Goal: Entertainment & Leisure: Browse casually

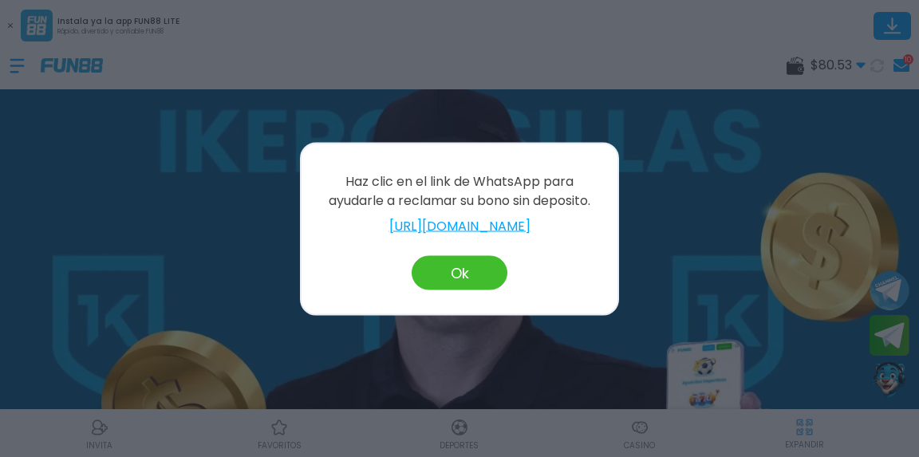
click at [772, 240] on div at bounding box center [459, 228] width 919 height 457
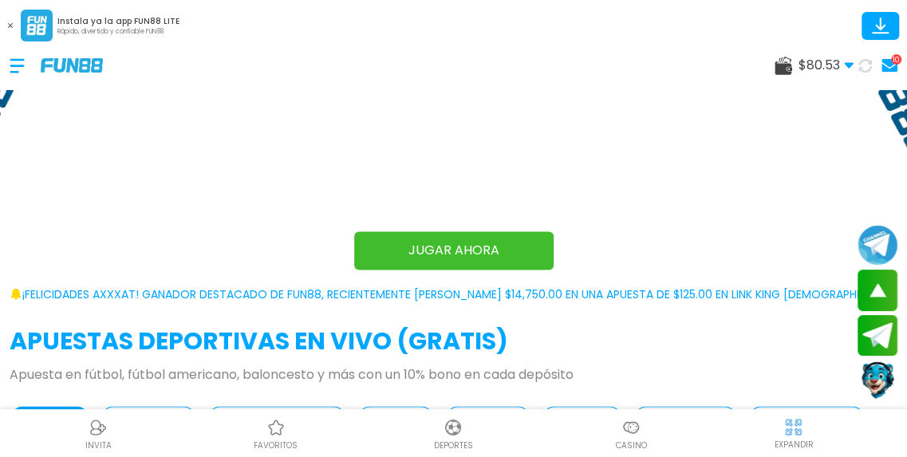
scroll to position [1113, 0]
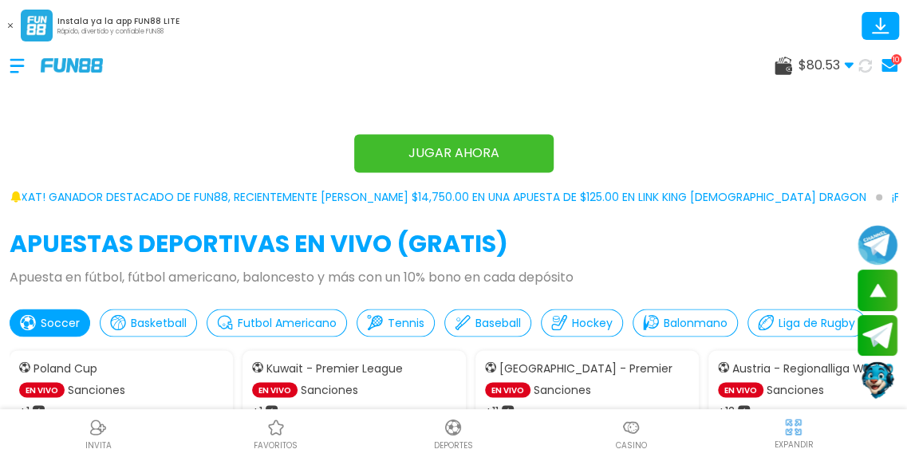
click at [628, 443] on p "Casino" at bounding box center [631, 445] width 31 height 12
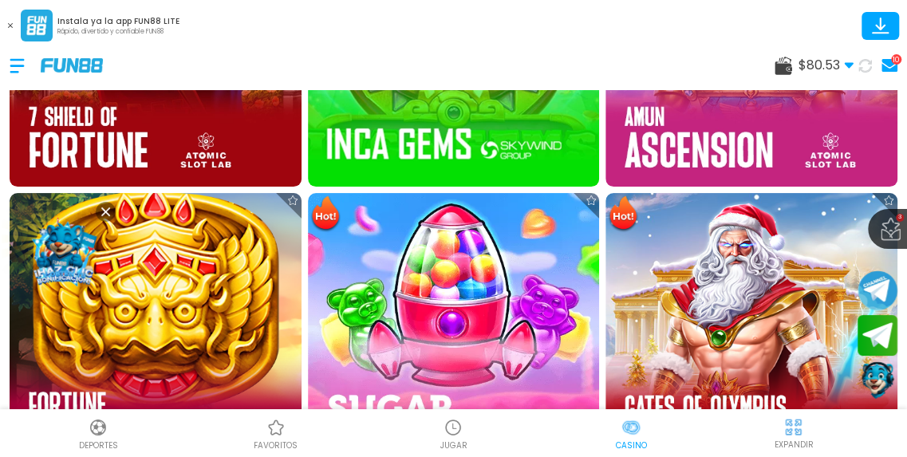
scroll to position [1493, 0]
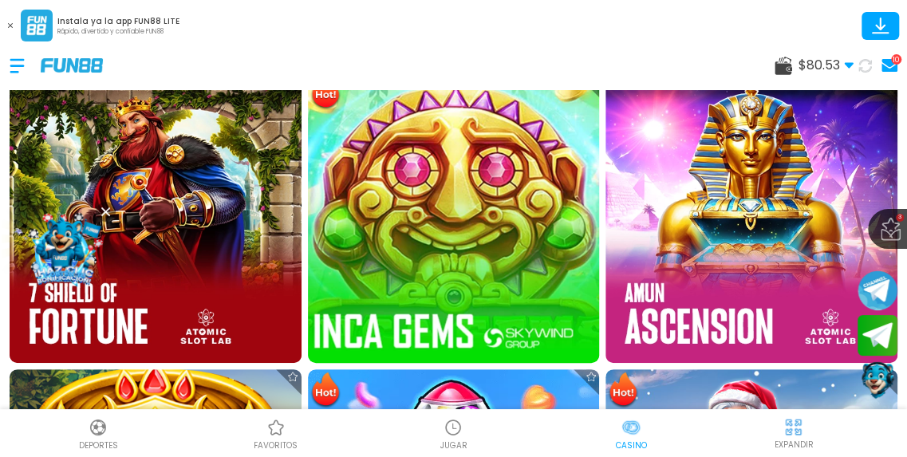
click at [458, 286] on img at bounding box center [453, 217] width 321 height 321
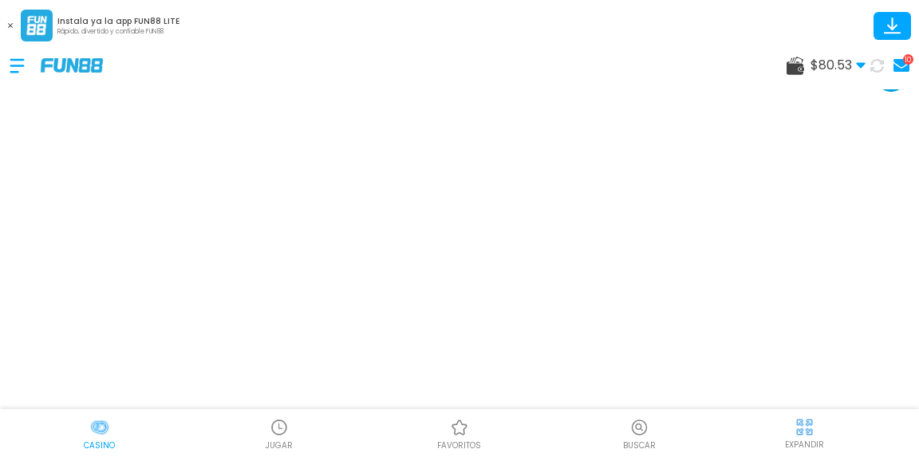
click at [794, 430] on img at bounding box center [804, 427] width 20 height 20
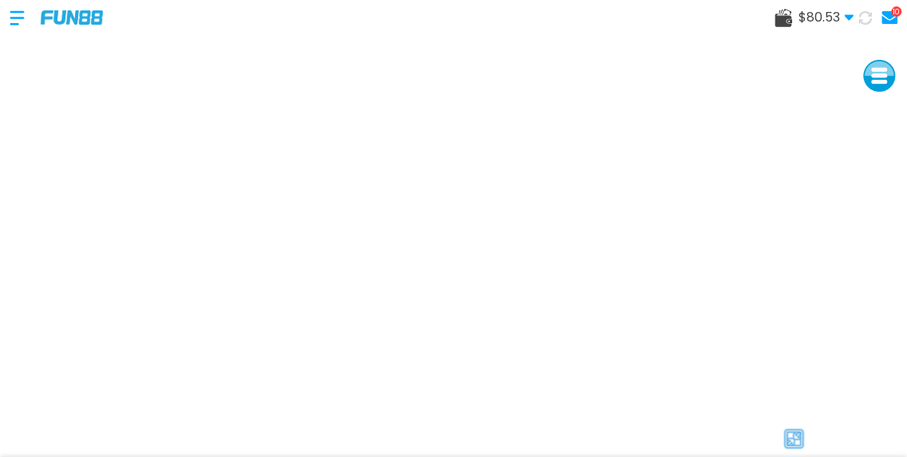
click at [792, 431] on img at bounding box center [793, 439] width 24 height 24
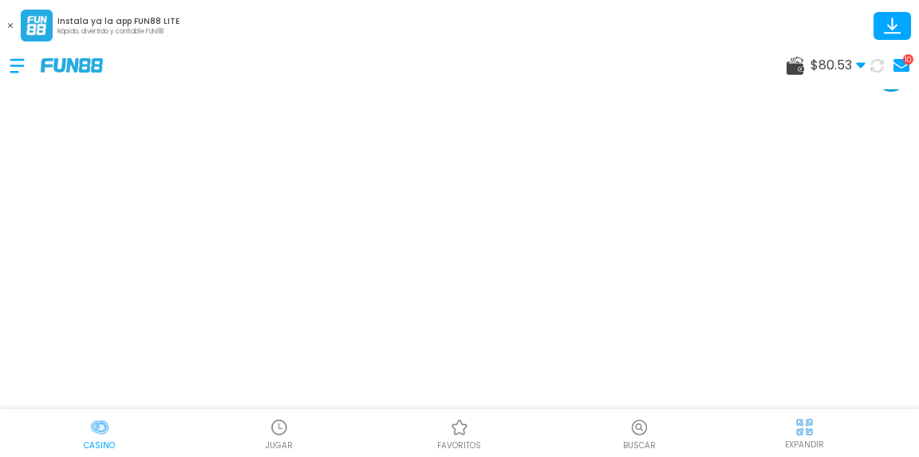
click at [276, 442] on p "JUGAR" at bounding box center [279, 445] width 27 height 12
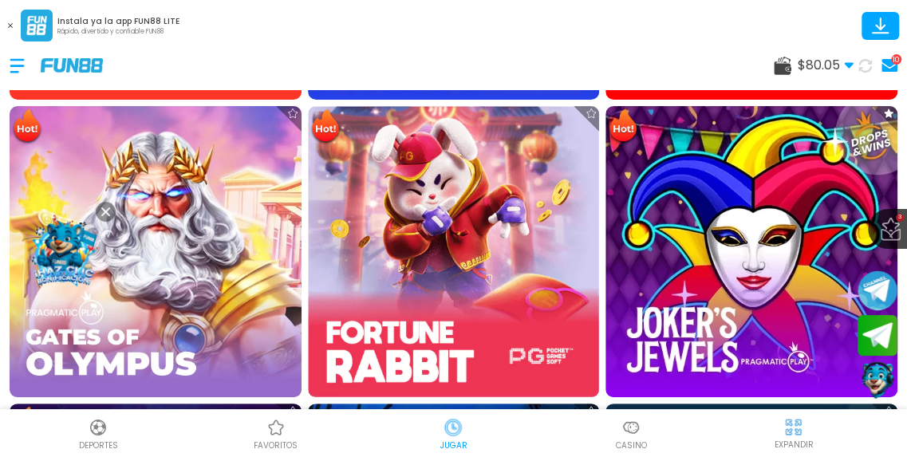
scroll to position [3231, 0]
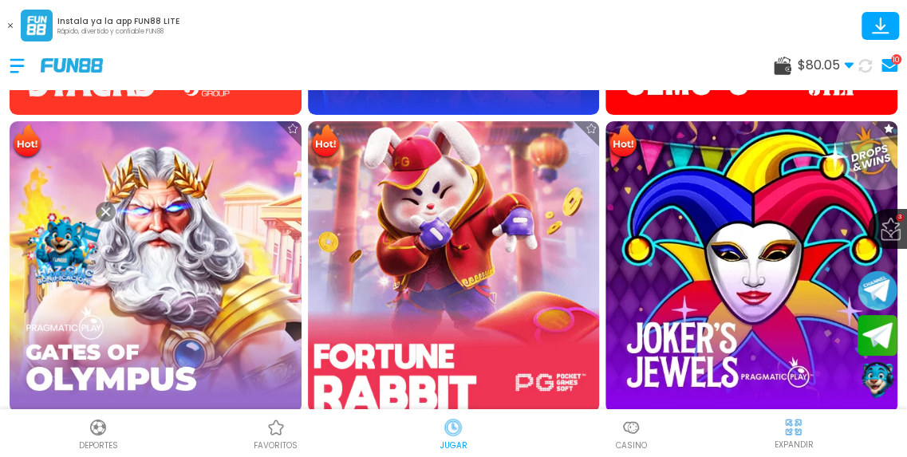
click at [384, 258] on img at bounding box center [453, 266] width 321 height 321
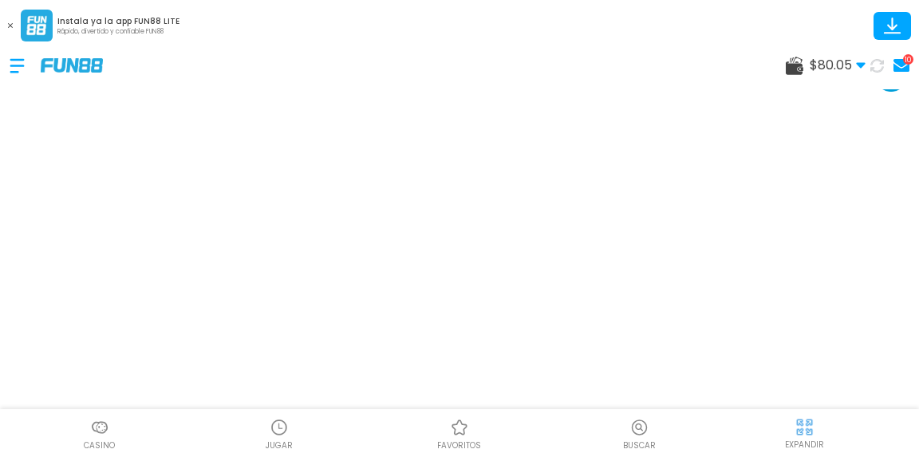
click at [805, 429] on img at bounding box center [804, 427] width 20 height 20
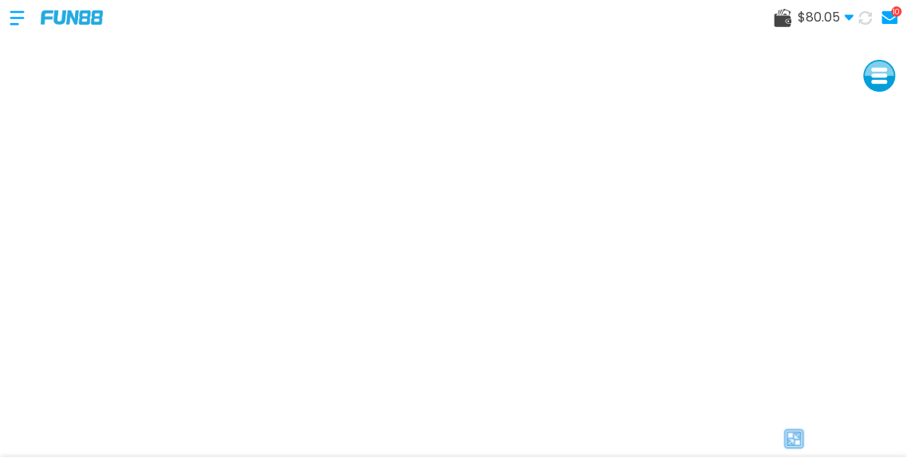
click at [77, 25] on div at bounding box center [56, 17] width 93 height 47
click at [76, 18] on img at bounding box center [72, 17] width 62 height 14
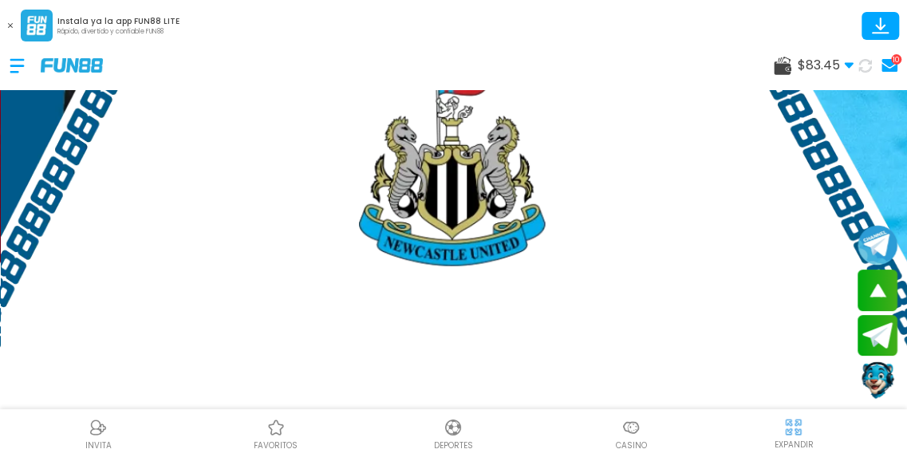
scroll to position [914, 0]
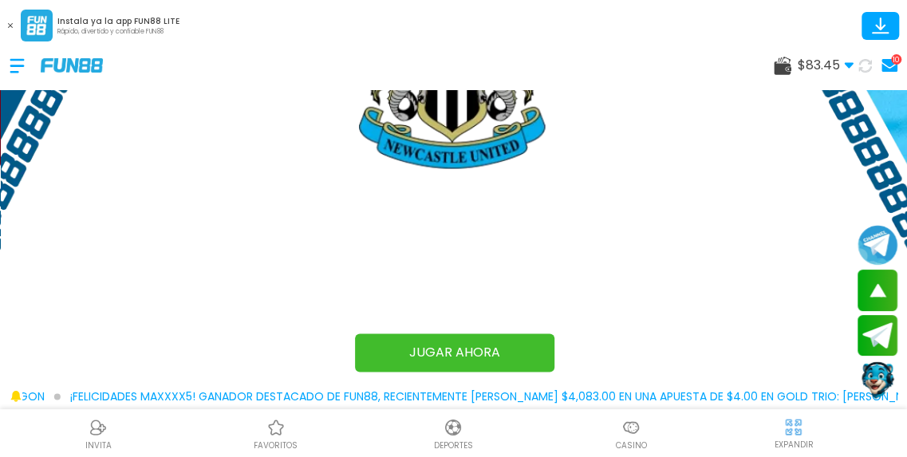
click at [627, 436] on img at bounding box center [630, 427] width 19 height 19
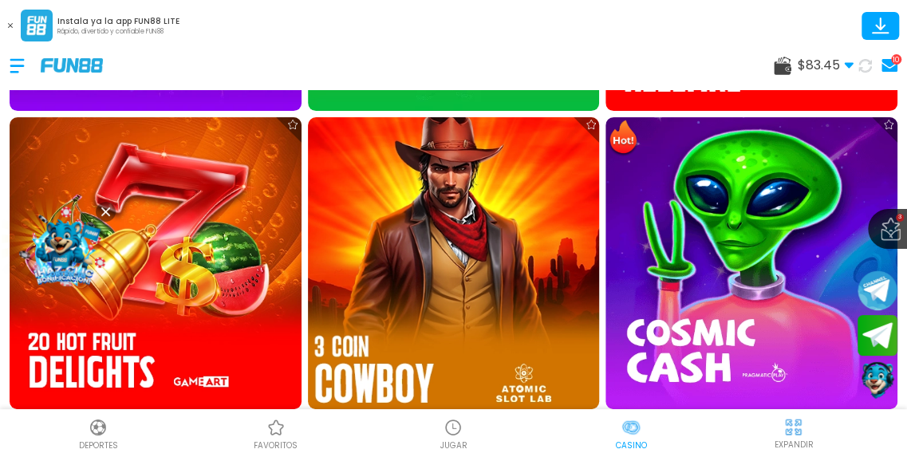
scroll to position [574, 0]
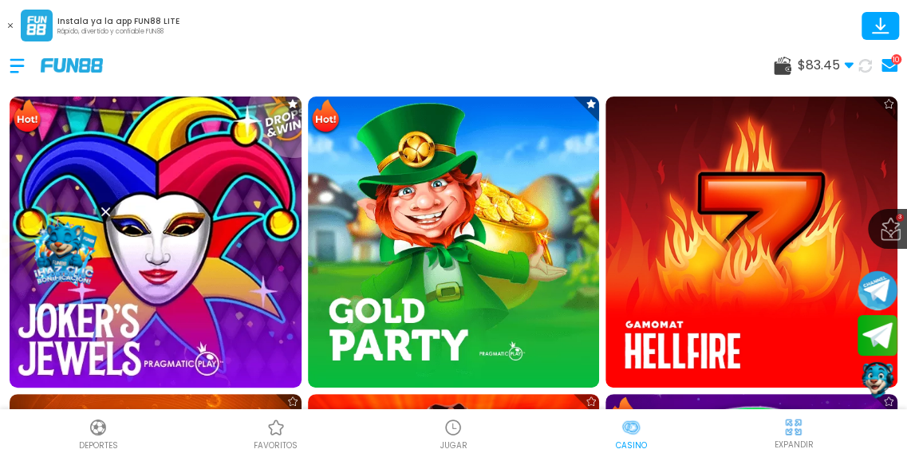
click at [254, 250] on img at bounding box center [155, 241] width 321 height 321
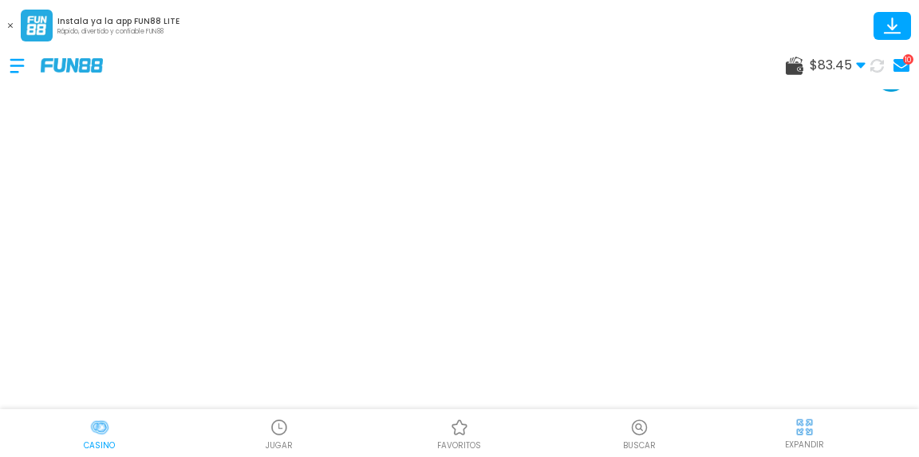
click at [804, 433] on img at bounding box center [804, 427] width 20 height 20
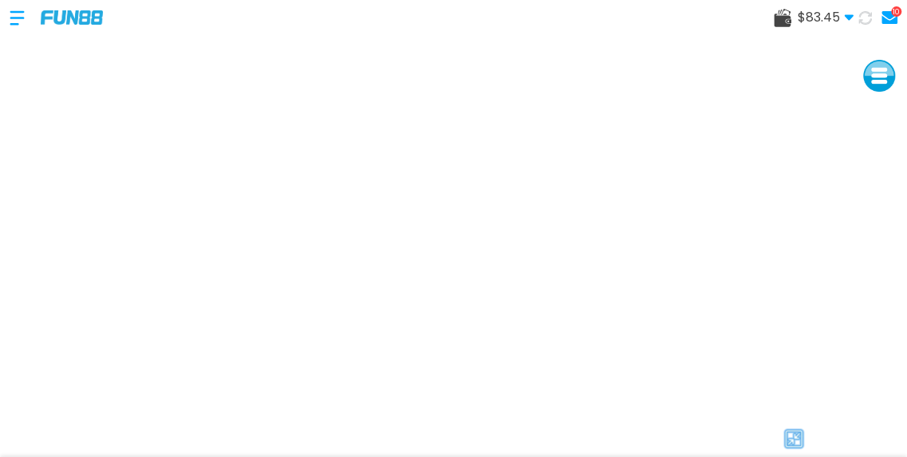
click at [795, 433] on img at bounding box center [793, 439] width 24 height 24
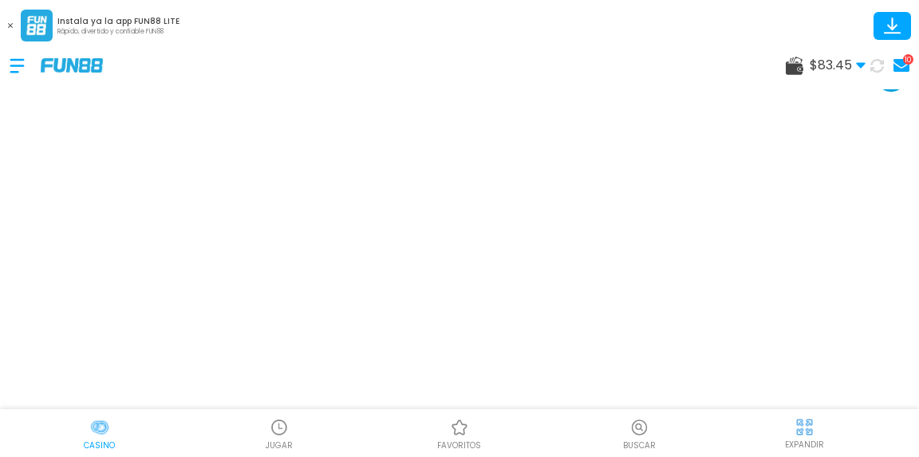
click at [795, 433] on img at bounding box center [804, 427] width 20 height 20
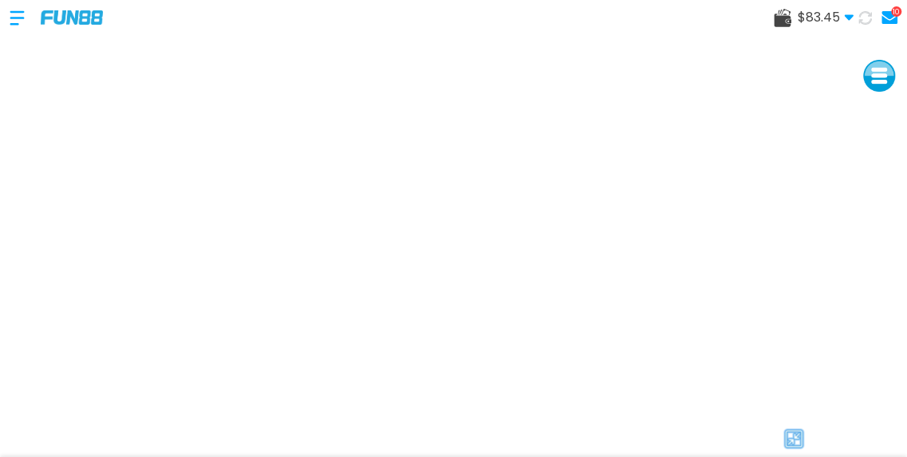
click at [22, 20] on div at bounding box center [25, 17] width 31 height 47
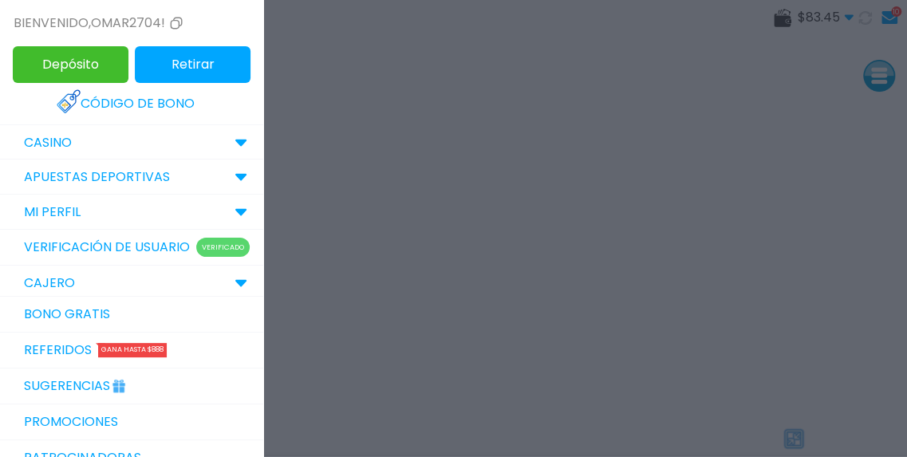
click at [174, 74] on button "Retirar" at bounding box center [193, 64] width 116 height 37
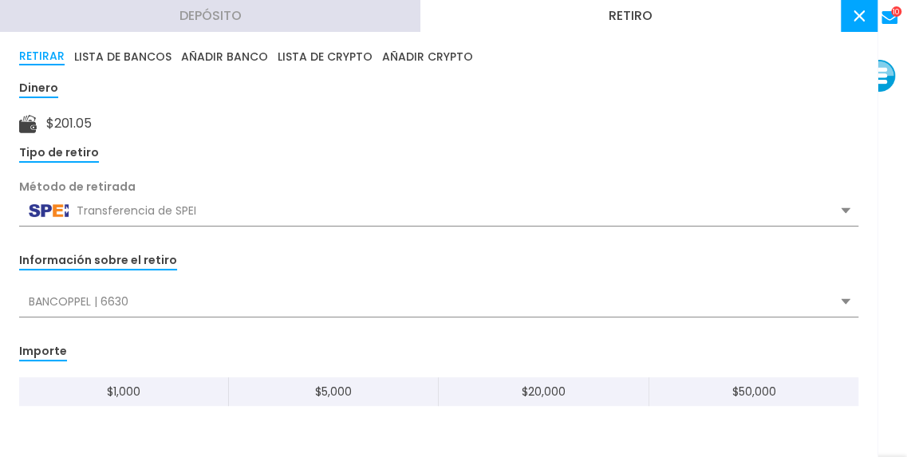
click at [231, 304] on div "BANCOPPEL | 6630" at bounding box center [438, 301] width 839 height 30
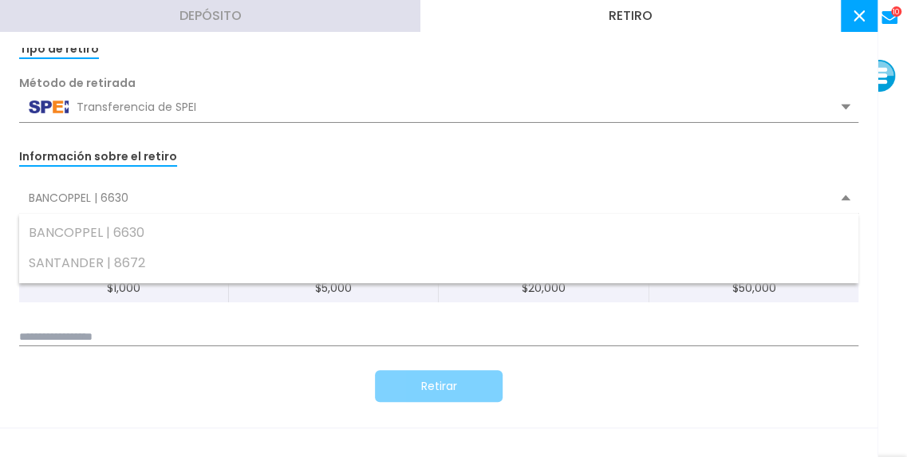
click at [143, 270] on div "SANTANDER | 8672" at bounding box center [438, 263] width 839 height 30
click at [359, 335] on input at bounding box center [438, 338] width 839 height 18
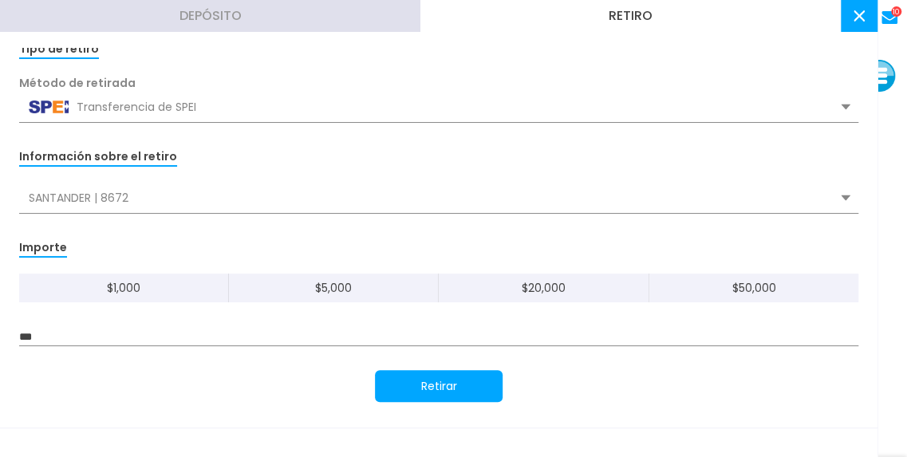
type input "***"
click at [419, 397] on button "Retirar" at bounding box center [439, 386] width 128 height 32
click at [855, 25] on button at bounding box center [859, 16] width 37 height 32
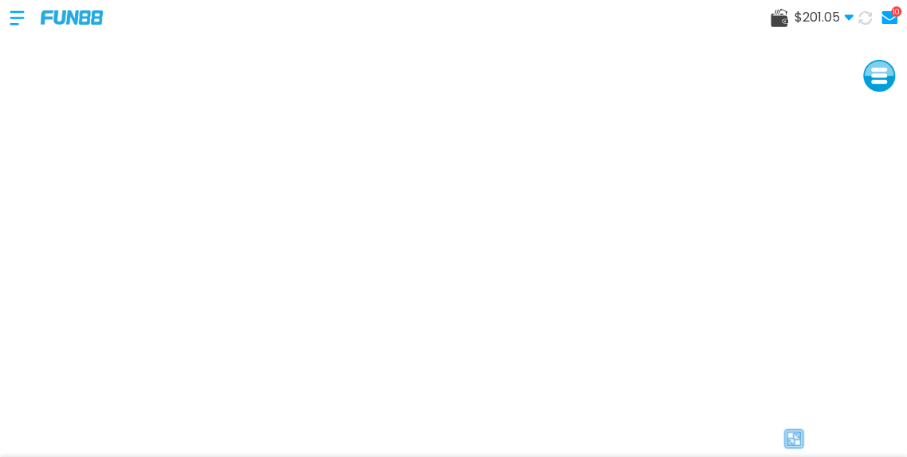
click at [86, 15] on img at bounding box center [72, 17] width 62 height 14
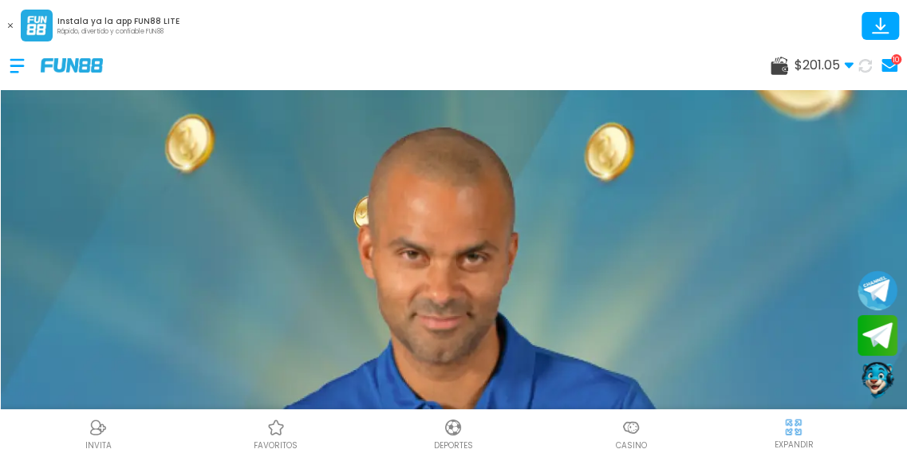
click at [626, 440] on p "Casino" at bounding box center [631, 445] width 31 height 12
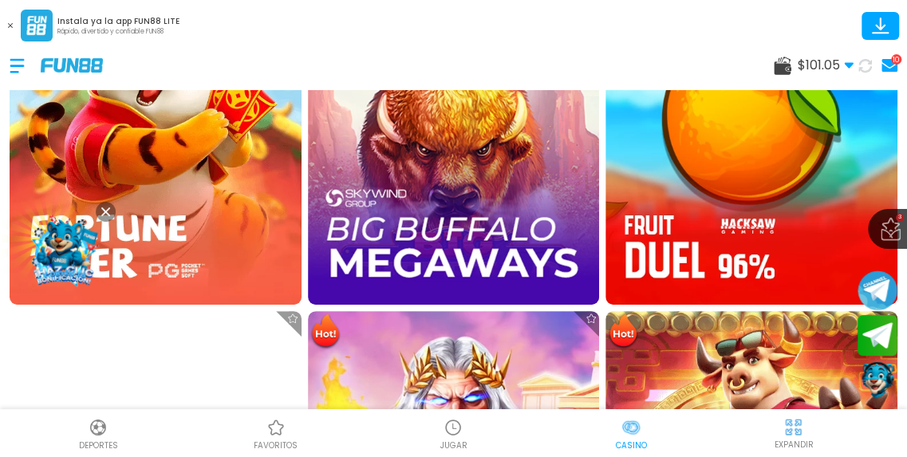
scroll to position [2421, 0]
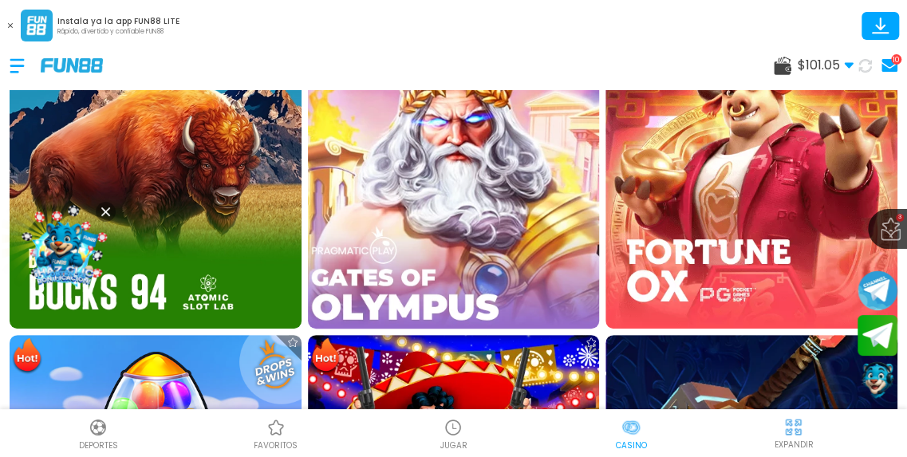
click at [482, 192] on img at bounding box center [453, 182] width 321 height 321
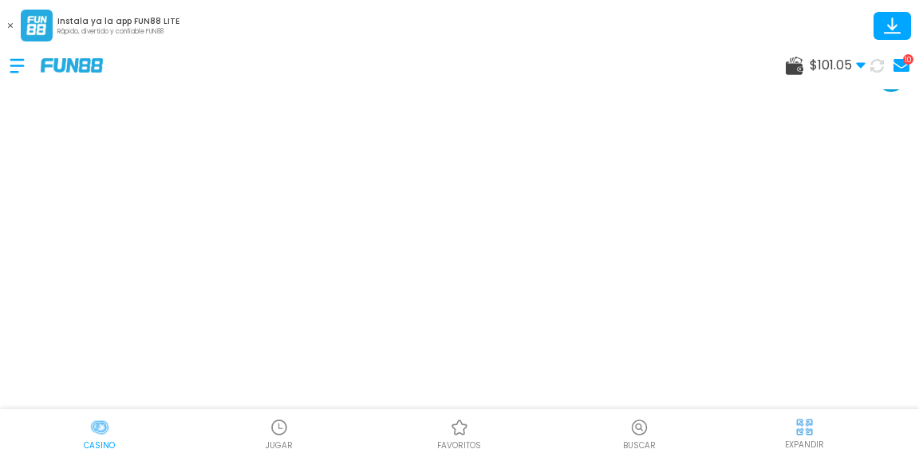
click at [799, 428] on img at bounding box center [804, 427] width 20 height 20
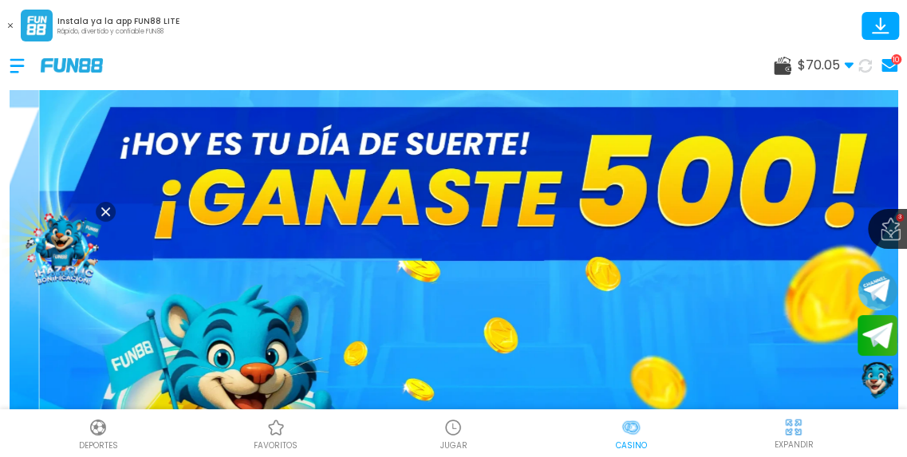
click at [450, 439] on div at bounding box center [453, 427] width 24 height 24
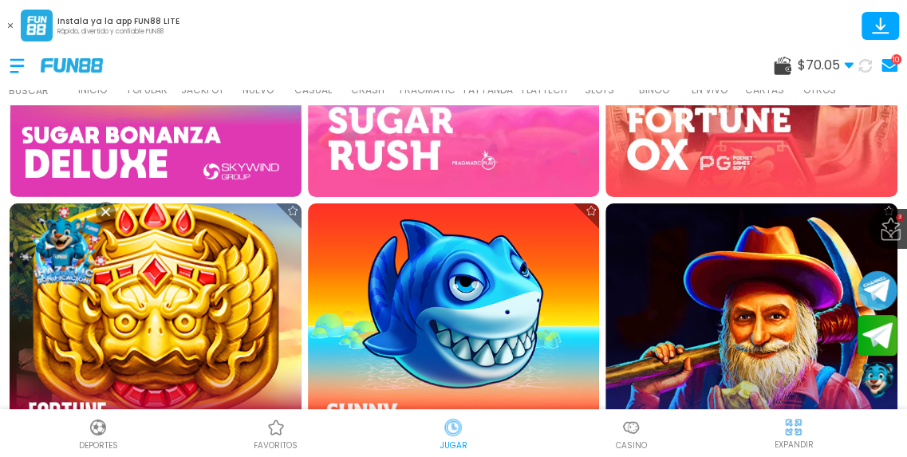
scroll to position [943, 0]
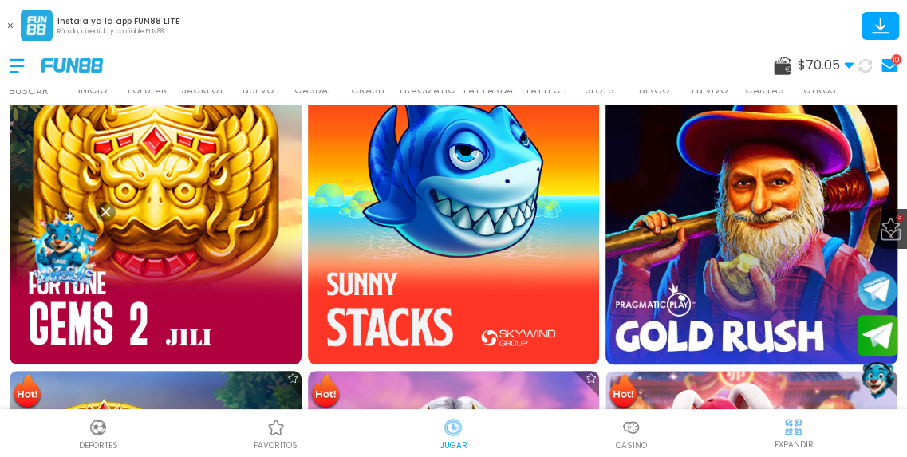
click at [724, 214] on img at bounding box center [751, 218] width 321 height 321
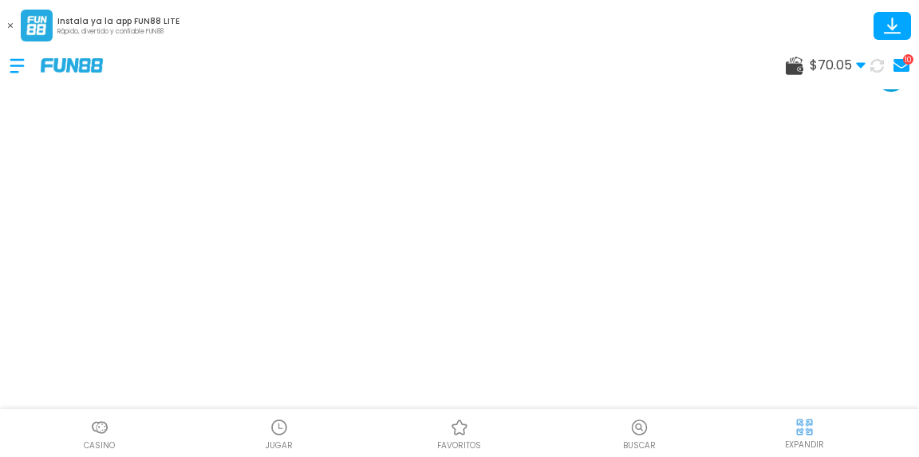
click at [801, 425] on img at bounding box center [804, 427] width 20 height 20
